Goal: Task Accomplishment & Management: Use online tool/utility

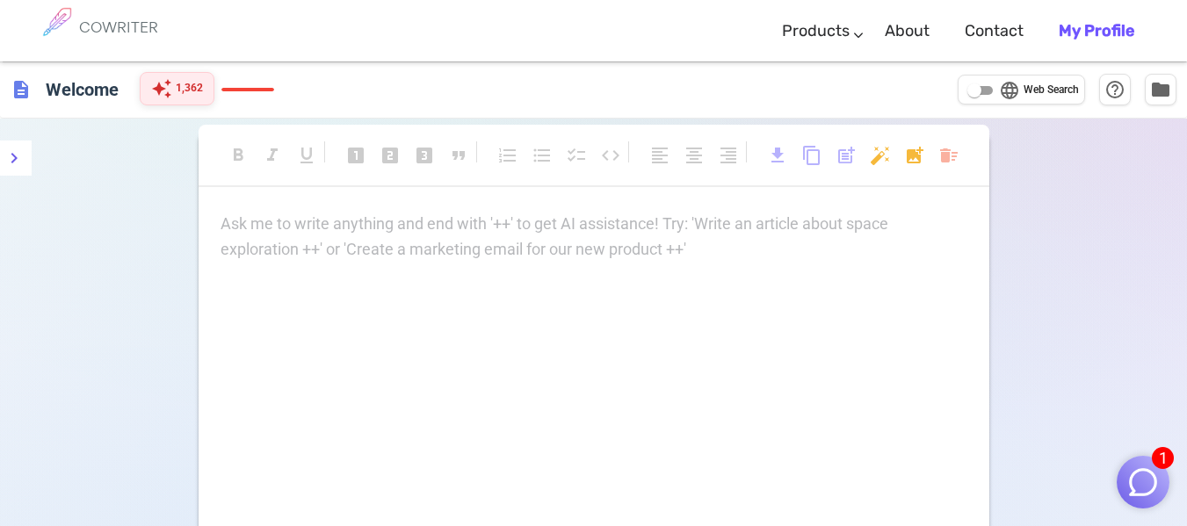
drag, startPoint x: 0, startPoint y: 0, endPoint x: 171, endPoint y: 95, distance: 195.8
click at [171, 95] on span "auto_awesome" at bounding box center [161, 88] width 21 height 21
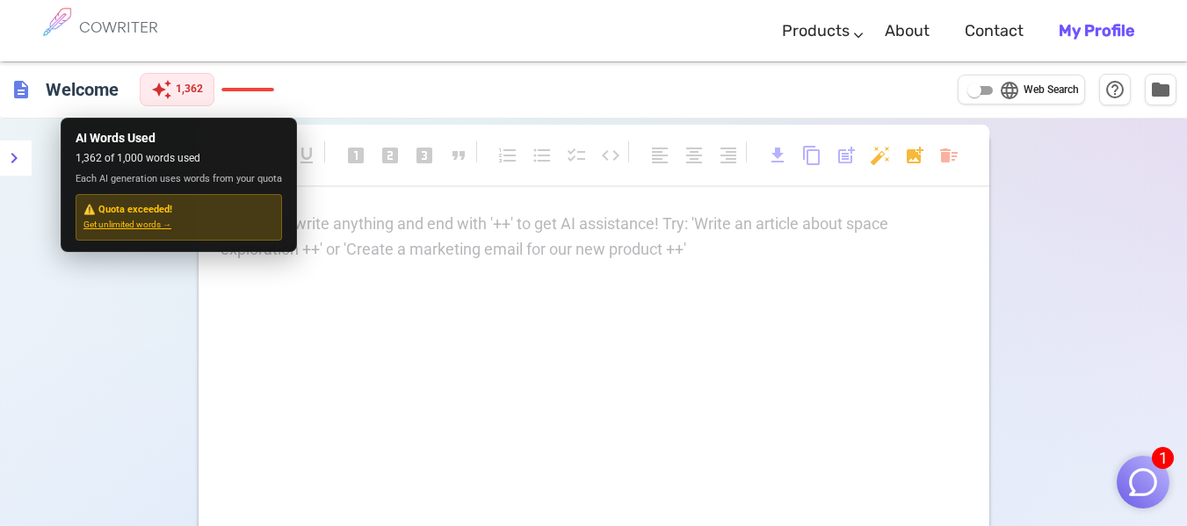
click at [258, 170] on div "AI Words Used 1,362 of 1,000 words used Each AI generation uses words from your…" at bounding box center [179, 185] width 221 height 126
click at [271, 186] on span "Each AI generation uses words from your quota" at bounding box center [179, 179] width 206 height 16
click at [255, 180] on span "Each AI generation uses words from your quota" at bounding box center [179, 179] width 206 height 16
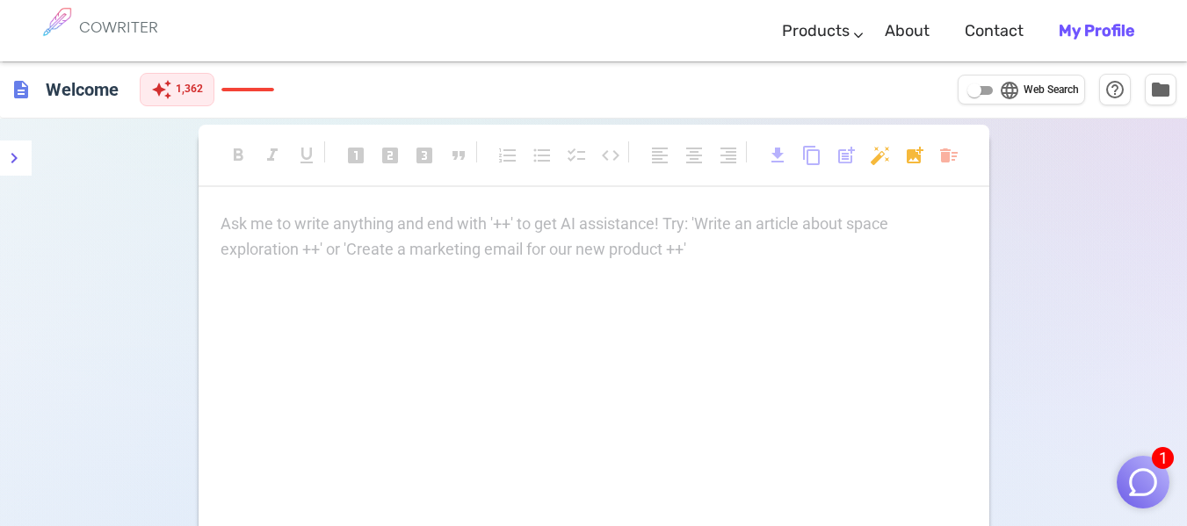
click at [463, 221] on p "Ask me to write anything and end with '++' to get AI assistance! Try: 'Write an…" at bounding box center [594, 224] width 747 height 25
click at [447, 297] on div "Ask me to write anything and end with '++' to get AI assistance! Try: 'Write an…" at bounding box center [594, 387] width 791 height 351
click at [447, 298] on div "Ask me to write anything and end with '++' to get AI assistance! Try: 'Write an…" at bounding box center [594, 387] width 791 height 351
click at [302, 257] on div "Ask me to write anything and end with '++' to get AI assistance! Try: 'Write an…" at bounding box center [594, 237] width 747 height 51
click at [199, 109] on div "description Welcome auto_awesome 1,362 language Web Search help_outline folder" at bounding box center [593, 90] width 1187 height 57
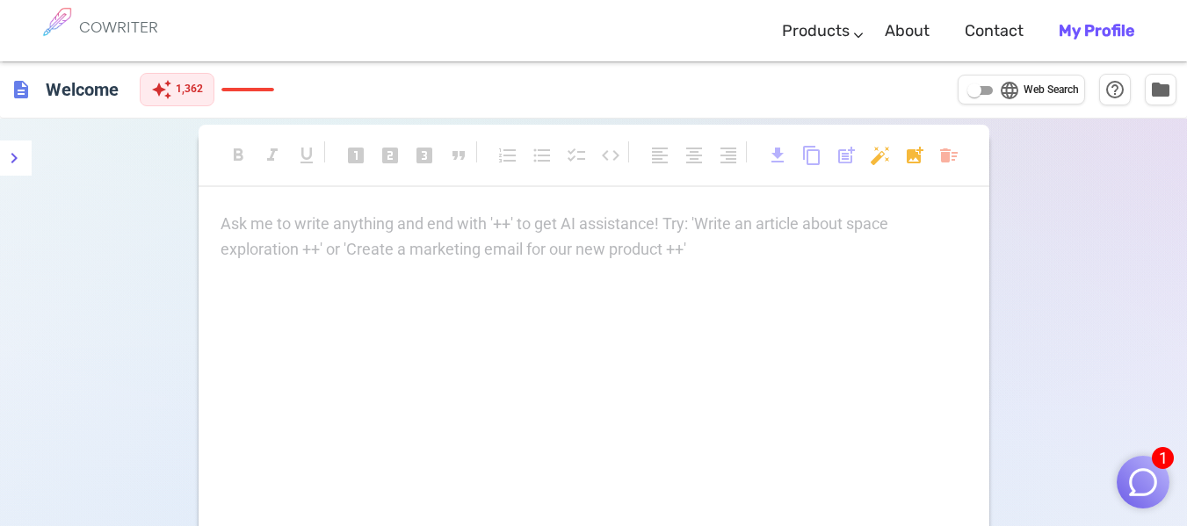
click at [199, 109] on div "description Welcome auto_awesome 1,362 language Web Search help_outline folder" at bounding box center [593, 90] width 1187 height 57
click at [185, 93] on span "1,362" at bounding box center [189, 89] width 27 height 18
click at [377, 243] on div "Ask me to write anything and end with '++' to get AI assistance! Try: 'Write an…" at bounding box center [594, 237] width 747 height 51
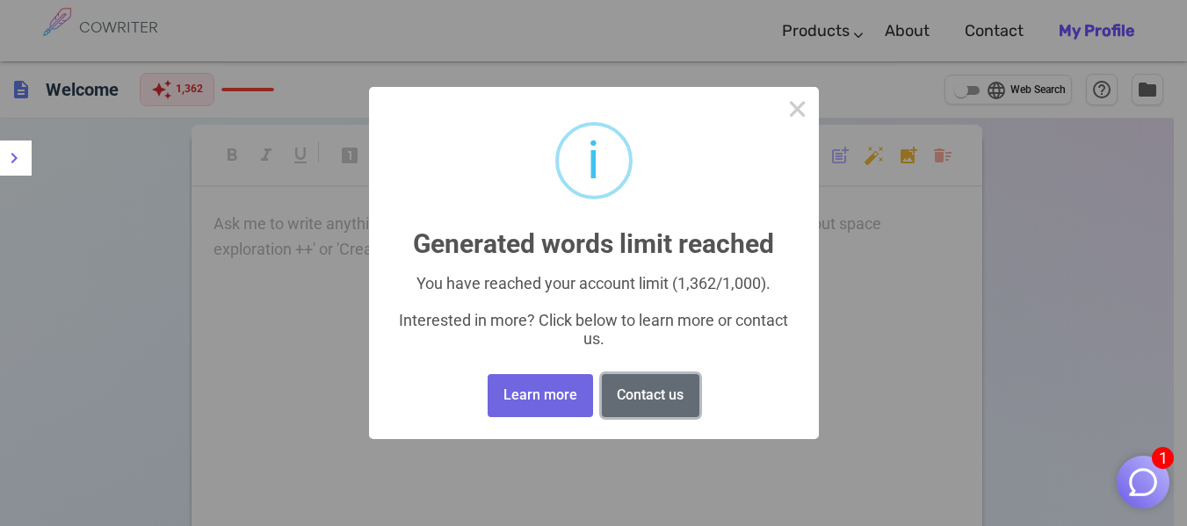
click at [612, 387] on button "Contact us" at bounding box center [651, 395] width 98 height 43
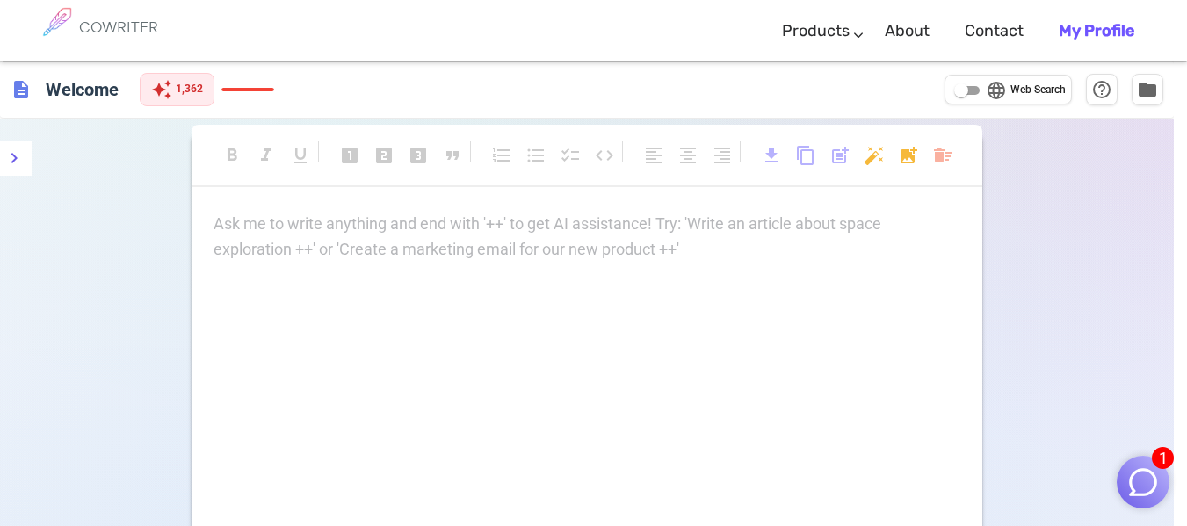
click at [612, 387] on div "× i Generated words limit reached You have reached your account limit (1,362/1,…" at bounding box center [593, 263] width 1187 height 526
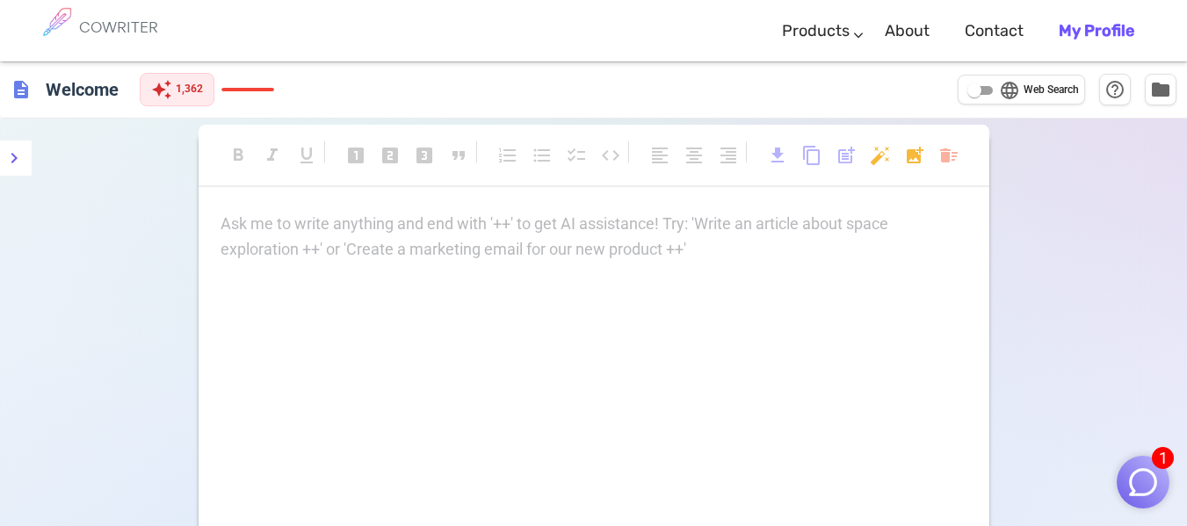
click at [571, 233] on p "Ask me to write anything and end with '++' to get AI assistance! Try: 'Write an…" at bounding box center [594, 224] width 747 height 25
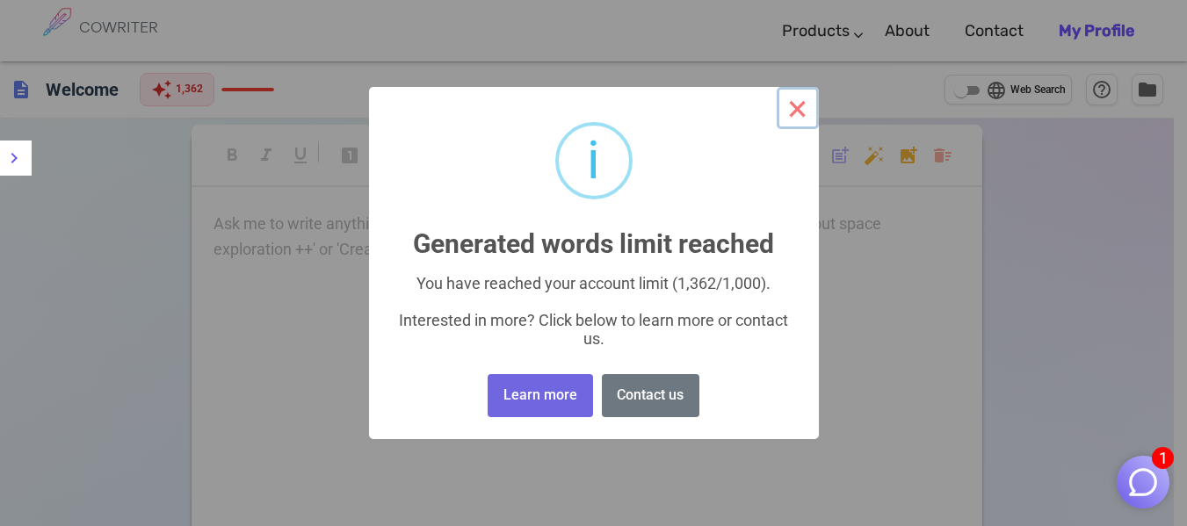
click at [780, 97] on button "×" at bounding box center [798, 108] width 42 height 42
